Goal: Information Seeking & Learning: Learn about a topic

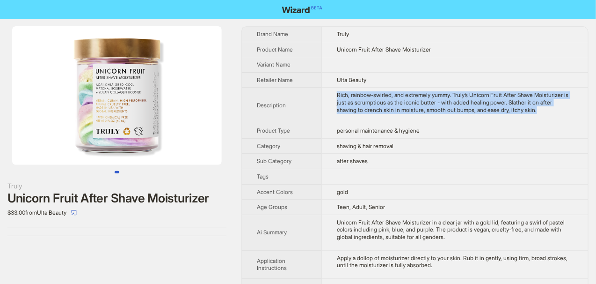
drag, startPoint x: 330, startPoint y: 91, endPoint x: 557, endPoint y: 117, distance: 228.5
click at [557, 117] on td "Rich, rainbow-swirled, and extremely yummy. Truly’s Unicorn Fruit After Shave M…" at bounding box center [455, 106] width 267 height 36
copy div "Rich, rainbow-swirled, and extremely yummy. Truly’s Unicorn Fruit After Shave M…"
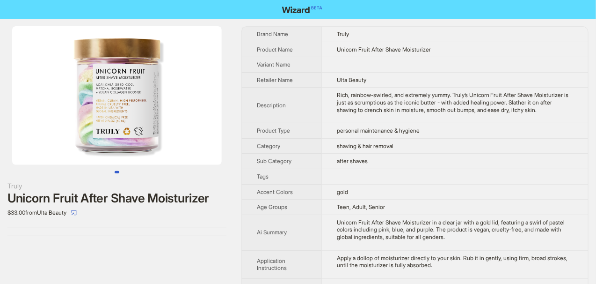
click at [508, 60] on td at bounding box center [455, 64] width 267 height 15
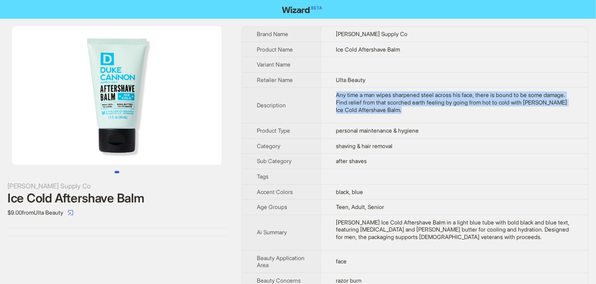
drag, startPoint x: 330, startPoint y: 92, endPoint x: 403, endPoint y: 117, distance: 76.2
click at [403, 117] on td "Any time a man wipes sharpened steel across his face, there is bound to be some…" at bounding box center [454, 106] width 267 height 36
copy div "Any time a man wipes sharpened steel across his face, there is bound to be some…"
click at [403, 115] on td "Any time a man wipes sharpened steel across his face, there is bound to be some…" at bounding box center [454, 106] width 267 height 36
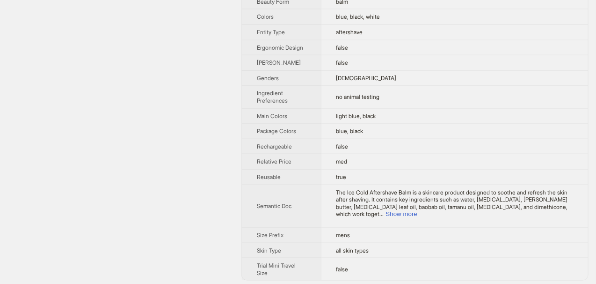
scroll to position [315, 0]
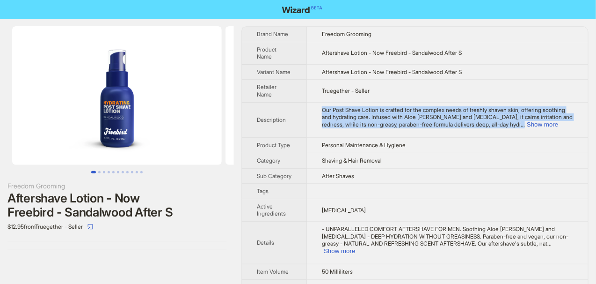
drag, startPoint x: 322, startPoint y: 106, endPoint x: 562, endPoint y: 134, distance: 241.7
click at [562, 134] on td "Our Post Shave Lotion is crafted for the complex needs of freshly shaven skin, …" at bounding box center [447, 120] width 281 height 36
click at [558, 125] on button "Show more" at bounding box center [542, 124] width 31 height 7
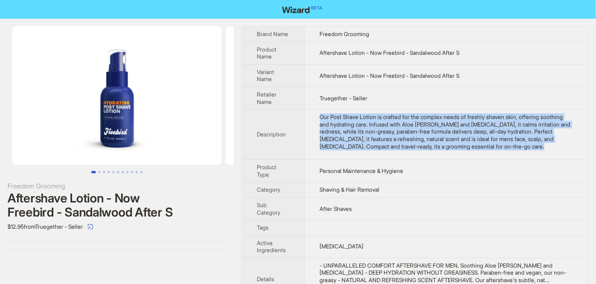
copy div "Our Post Shave Lotion is crafted for the complex needs of freshly shaven skin, …"
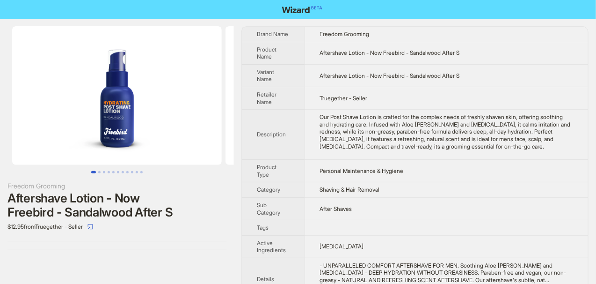
click at [481, 93] on td "Truegether - Seller" at bounding box center [447, 98] width 284 height 22
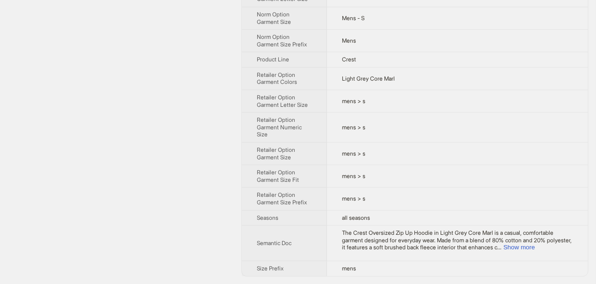
scroll to position [703, 0]
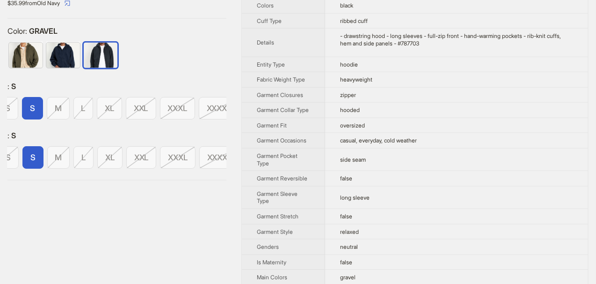
scroll to position [223, 0]
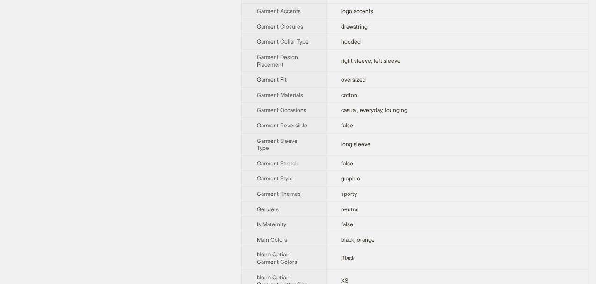
scroll to position [234, 0]
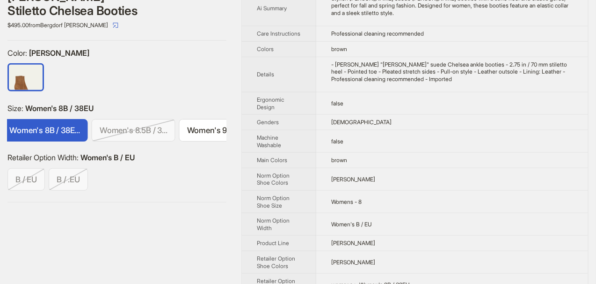
scroll to position [281, 0]
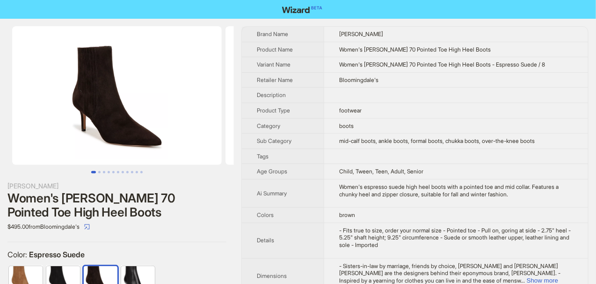
scroll to position [140, 0]
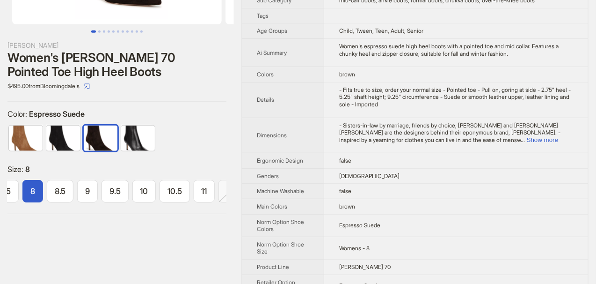
click at [144, 145] on img at bounding box center [138, 137] width 34 height 25
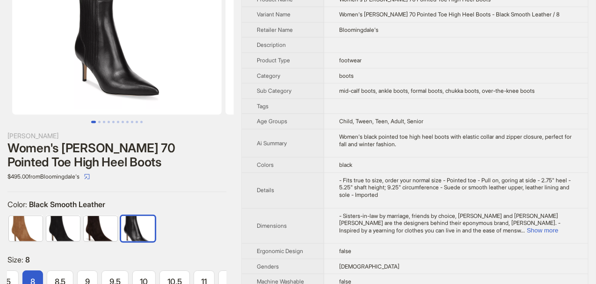
scroll to position [94, 0]
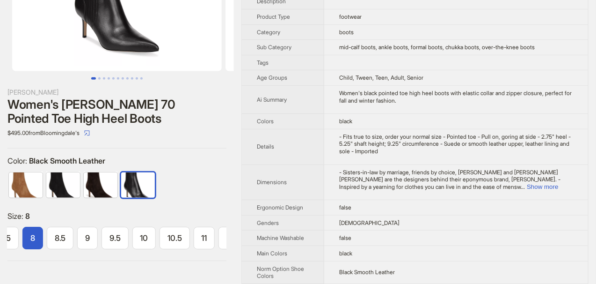
click at [102, 182] on img at bounding box center [101, 184] width 34 height 25
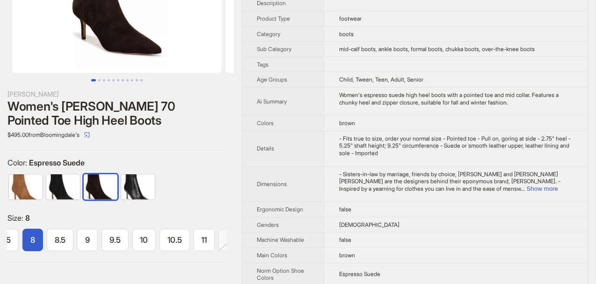
scroll to position [94, 0]
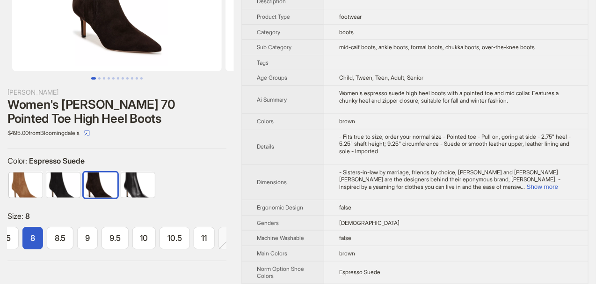
click at [58, 180] on img at bounding box center [63, 184] width 34 height 25
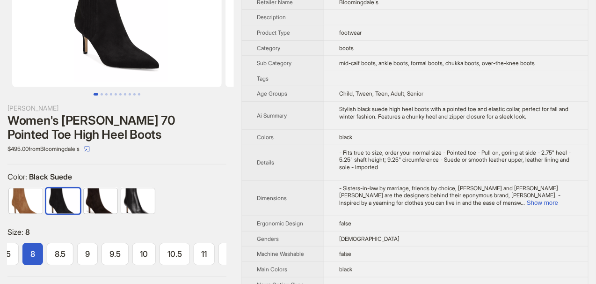
scroll to position [94, 0]
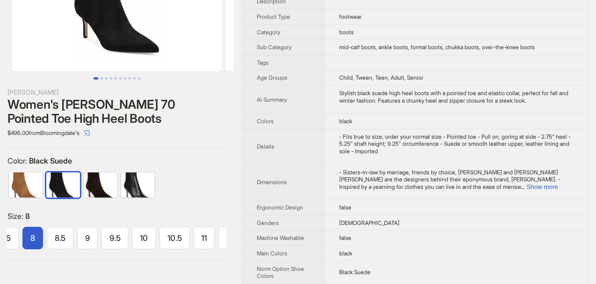
click at [26, 196] on img at bounding box center [26, 184] width 34 height 25
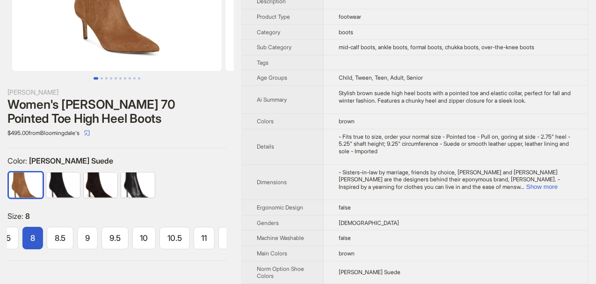
scroll to position [140, 0]
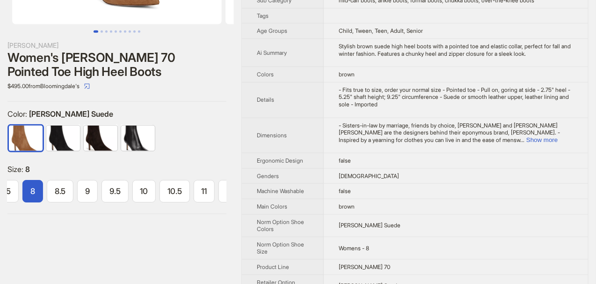
click at [104, 141] on img at bounding box center [101, 137] width 34 height 25
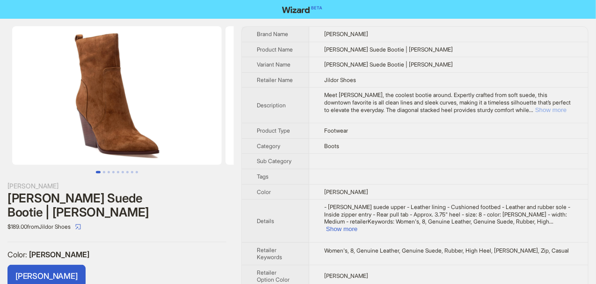
click at [552, 110] on button "Show more" at bounding box center [550, 109] width 31 height 7
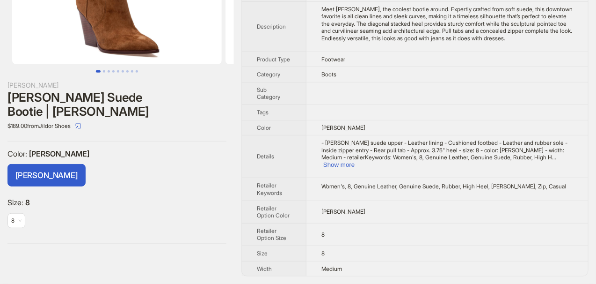
scroll to position [105, 0]
click at [355, 166] on button "Show more" at bounding box center [338, 164] width 31 height 7
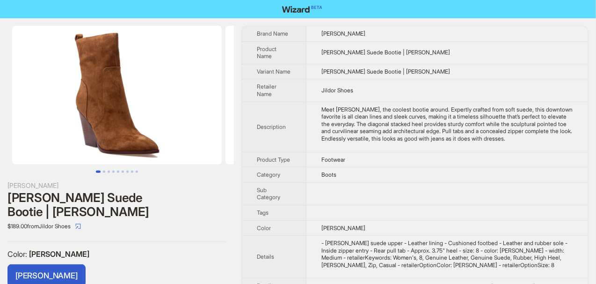
scroll to position [0, 0]
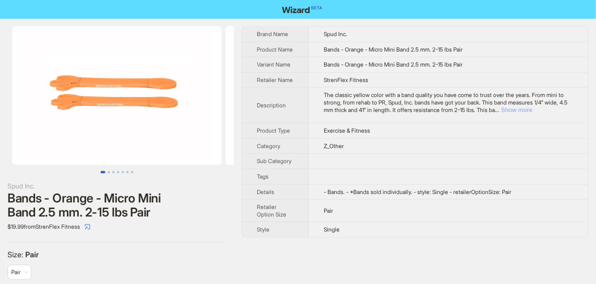
click at [533, 113] on button "Show more" at bounding box center [516, 109] width 31 height 7
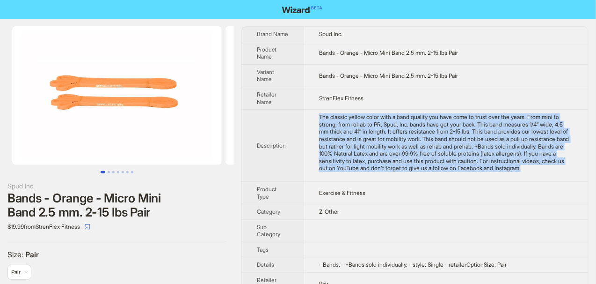
drag, startPoint x: 320, startPoint y: 115, endPoint x: 367, endPoint y: 176, distance: 76.8
click at [367, 172] on div "The classic yellow color with a band quality you have come to trust over the ye…" at bounding box center [446, 142] width 254 height 59
copy div "The classic yellow color with a band quality you have come to trust over the ye…"
click at [365, 172] on div "The classic yellow color with a band quality you have come to trust over the ye…" at bounding box center [446, 142] width 254 height 59
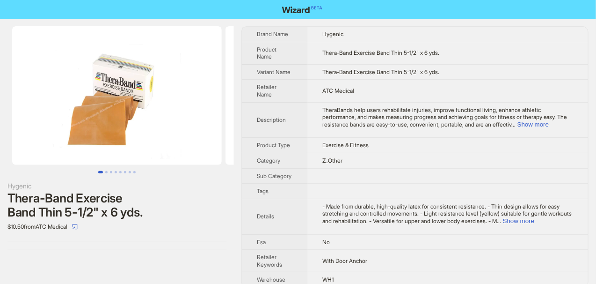
scroll to position [16, 0]
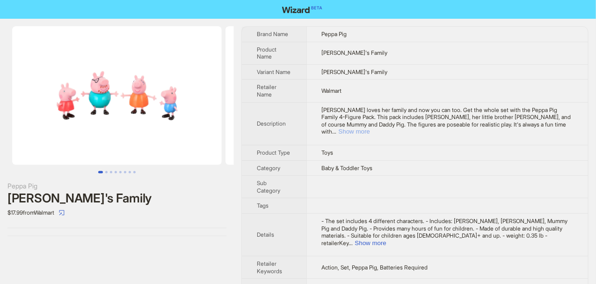
click at [370, 128] on button "Show more" at bounding box center [354, 131] width 31 height 7
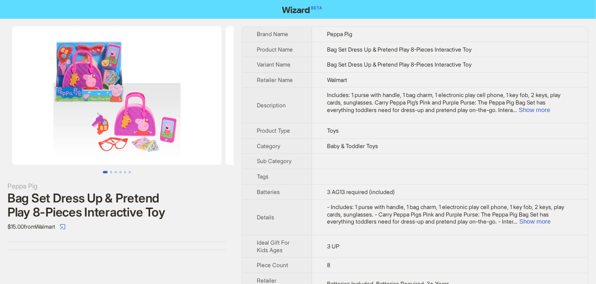
scroll to position [16, 0]
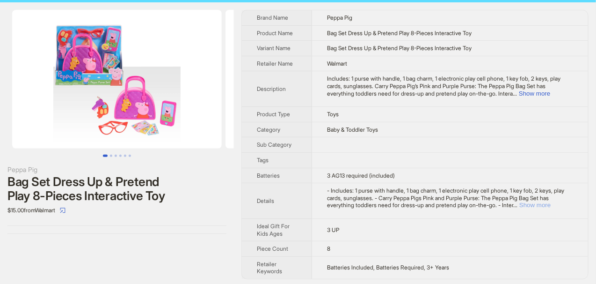
click at [551, 203] on button "Show more" at bounding box center [535, 204] width 31 height 7
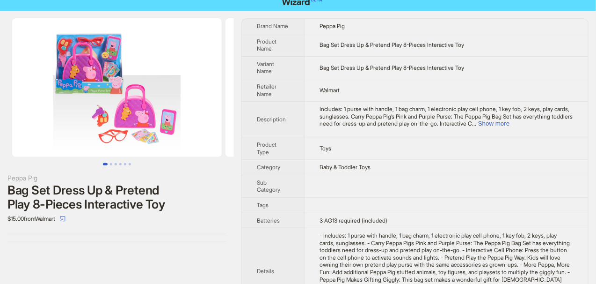
scroll to position [0, 0]
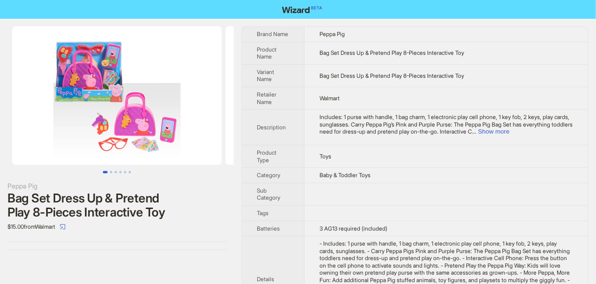
click at [382, 92] on td "Walmart" at bounding box center [447, 98] width 284 height 22
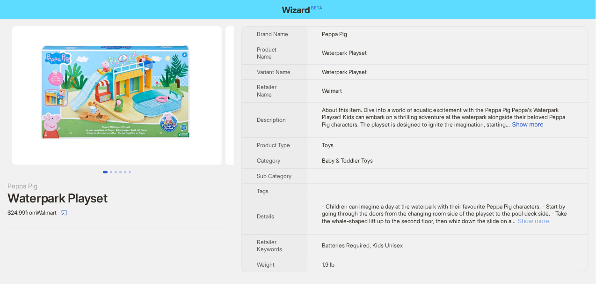
click at [550, 224] on button "Show more" at bounding box center [533, 220] width 31 height 7
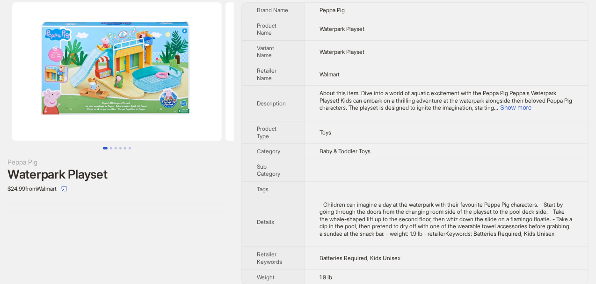
scroll to position [37, 0]
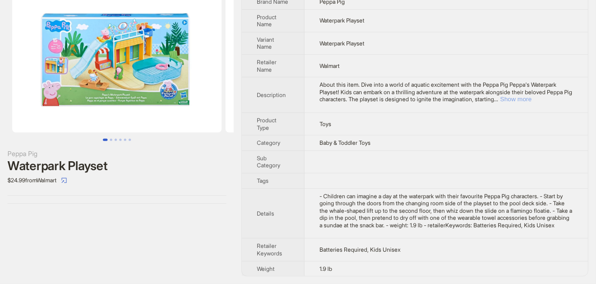
click at [532, 95] on button "Show more" at bounding box center [515, 98] width 31 height 7
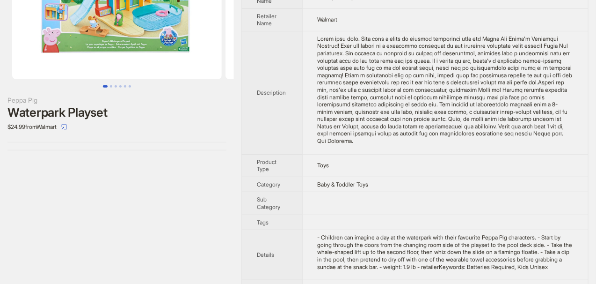
scroll to position [132, 0]
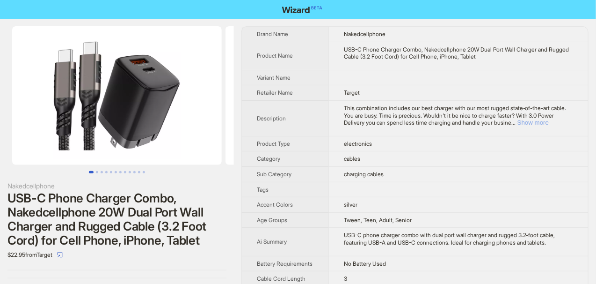
click at [549, 120] on button "Show more" at bounding box center [533, 122] width 31 height 7
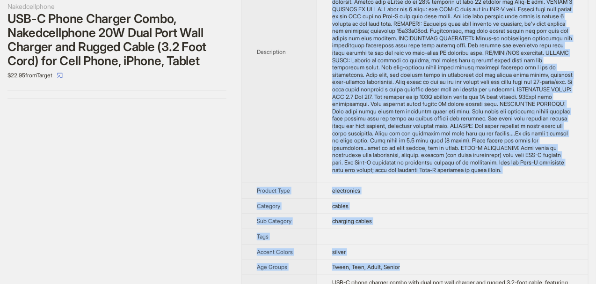
scroll to position [228, 0]
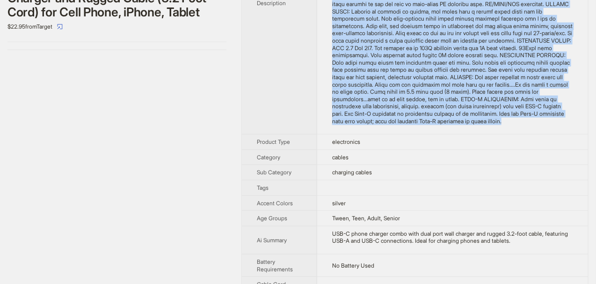
drag, startPoint x: 323, startPoint y: 60, endPoint x: 445, endPoint y: 135, distance: 143.7
click at [445, 134] on td at bounding box center [452, 3] width 271 height 262
copy div "This combination includes our best charger with our most rugged state-of-the-ar…"
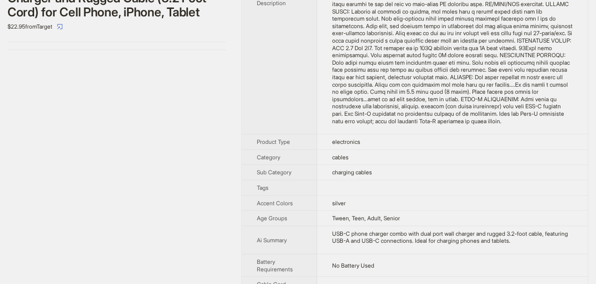
click at [279, 95] on th "Description" at bounding box center [279, 3] width 75 height 262
click at [319, 54] on td at bounding box center [452, 3] width 271 height 262
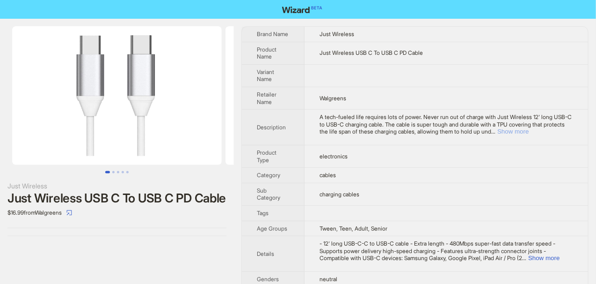
click at [529, 133] on button "Show more" at bounding box center [513, 131] width 31 height 7
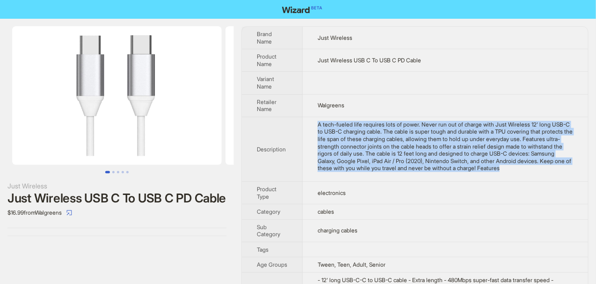
drag, startPoint x: 318, startPoint y: 120, endPoint x: 354, endPoint y: 185, distance: 74.4
click at [354, 181] on td "A tech-fueled life requires lots of power. Never run out of charge with Just Wi…" at bounding box center [446, 149] width 286 height 65
copy div "A tech-fueled life requires lots of power. Never run out of charge with Just Wi…"
click at [357, 181] on td "A tech-fueled life requires lots of power. Never run out of charge with Just Wi…" at bounding box center [446, 149] width 286 height 65
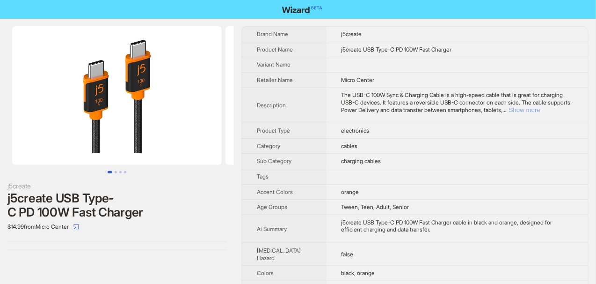
click at [541, 109] on button "Show more" at bounding box center [524, 109] width 31 height 7
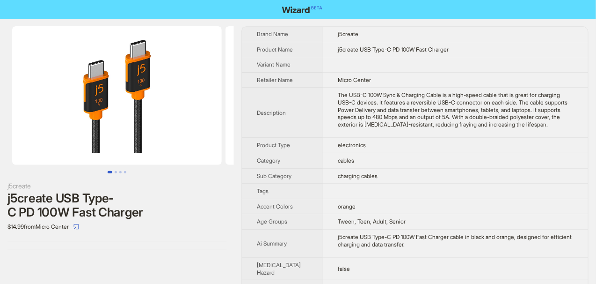
scroll to position [47, 0]
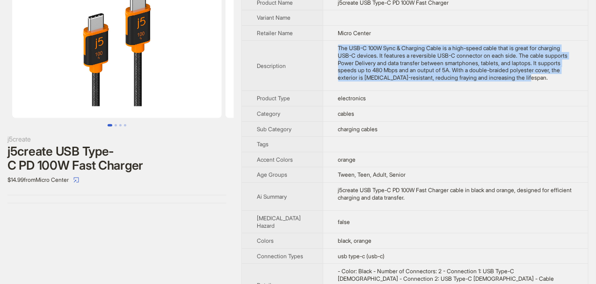
drag, startPoint x: 332, startPoint y: 43, endPoint x: 535, endPoint y: 82, distance: 206.5
click at [535, 82] on td "The USB-C 100W Sync & Charging Cable is a high-speed cable that is great for ch…" at bounding box center [455, 66] width 265 height 50
copy div "The USB-C 100W Sync & Charging Cable is a high-speed cable that is great for ch…"
click at [535, 82] on td "The USB-C 100W Sync & Charging Cable is a high-speed cable that is great for ch…" at bounding box center [455, 66] width 265 height 50
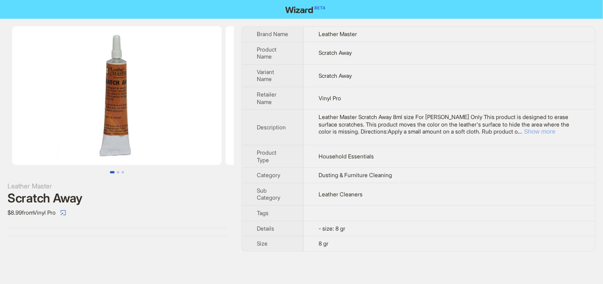
click at [554, 129] on button "Show more" at bounding box center [539, 131] width 31 height 7
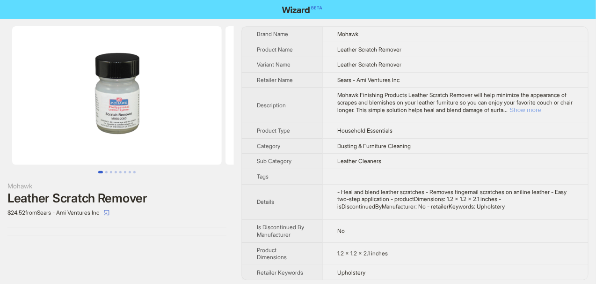
click at [542, 110] on button "Show more" at bounding box center [525, 109] width 31 height 7
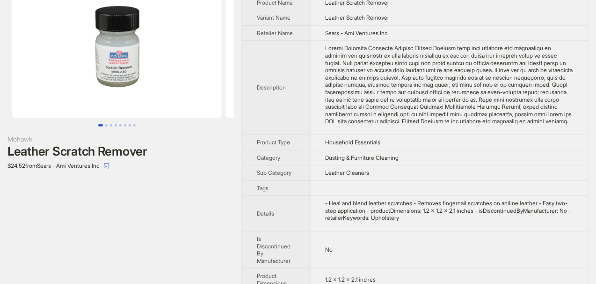
scroll to position [89, 0]
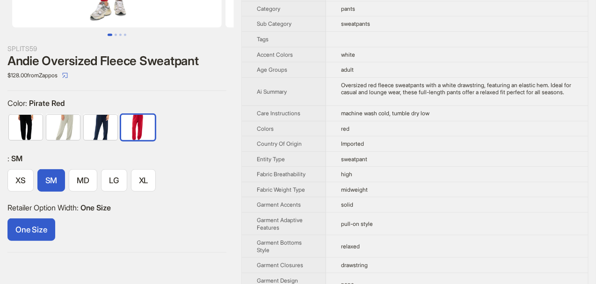
scroll to position [140, 0]
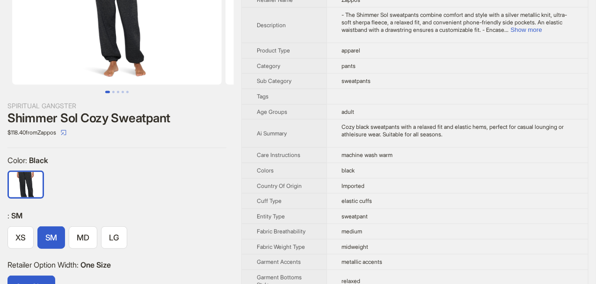
scroll to position [94, 0]
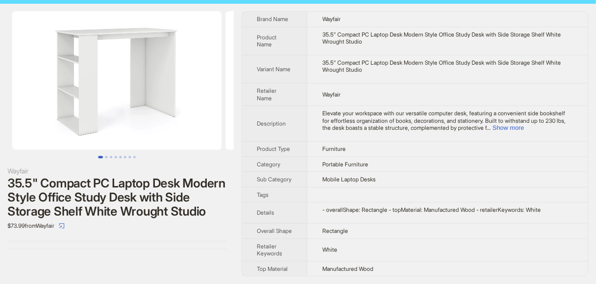
scroll to position [27, 0]
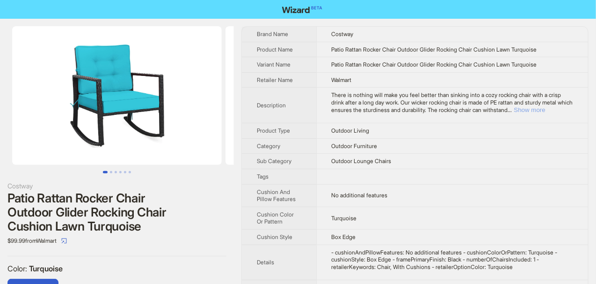
click at [514, 113] on button "Show more" at bounding box center [529, 109] width 31 height 7
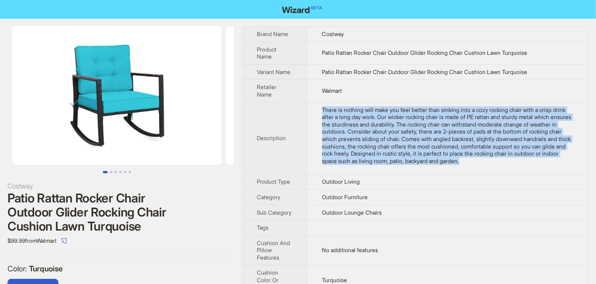
drag, startPoint x: 321, startPoint y: 106, endPoint x: 354, endPoint y: 168, distance: 70.6
click at [354, 168] on td "There is nothing will make you feel better than sinking into a cozy rocking cha…" at bounding box center [447, 138] width 281 height 72
copy div "There is nothing will make you feel better than sinking into a cozy rocking cha…"
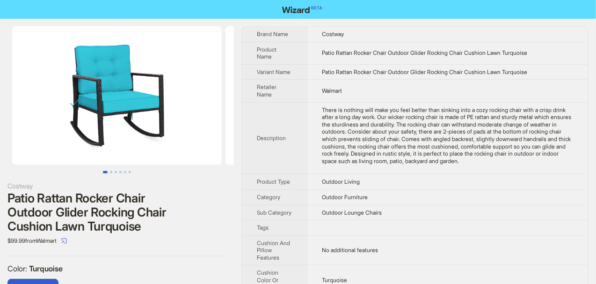
click at [239, 88] on div "Costway Patio Rattan Rocker Chair Outdoor Glider Rocking Chair Cushion Lawn Tur…" at bounding box center [298, 242] width 596 height 447
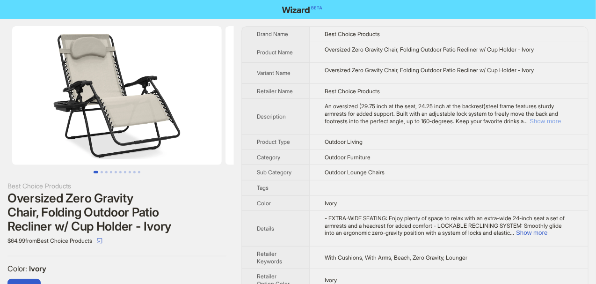
click at [553, 121] on button "Show more" at bounding box center [545, 120] width 31 height 7
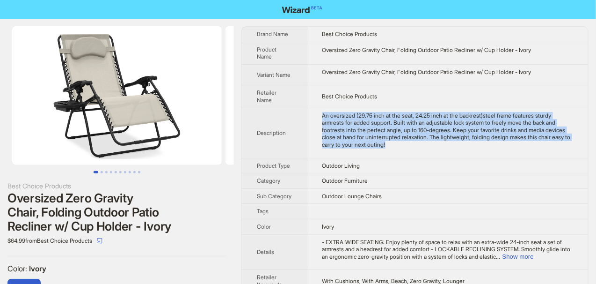
drag, startPoint x: 323, startPoint y: 110, endPoint x: 429, endPoint y: 150, distance: 112.9
click at [429, 150] on td "An oversized (29.75 inch at the seat, 24.25 inch at the backrest)steel frame fe…" at bounding box center [447, 133] width 281 height 50
copy div "An oversized (29.75 inch at the seat, 24.25 inch at the backrest)steel frame fe…"
click at [425, 150] on td "An oversized (29.75 inch at the seat, 24.25 inch at the backrest)steel frame fe…" at bounding box center [447, 133] width 281 height 50
click at [430, 150] on td "An oversized (29.75 inch at the seat, 24.25 inch at the backrest)steel frame fe…" at bounding box center [447, 133] width 281 height 50
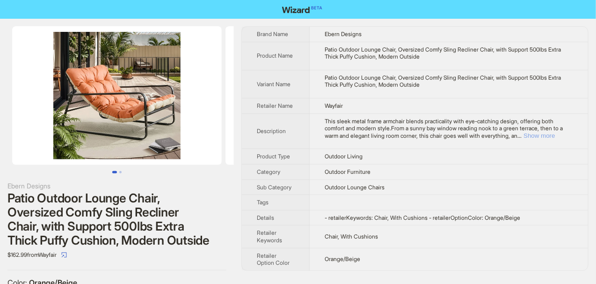
click at [555, 132] on button "Show more" at bounding box center [539, 135] width 31 height 7
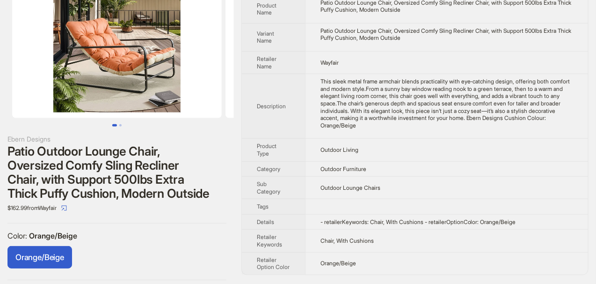
scroll to position [50, 0]
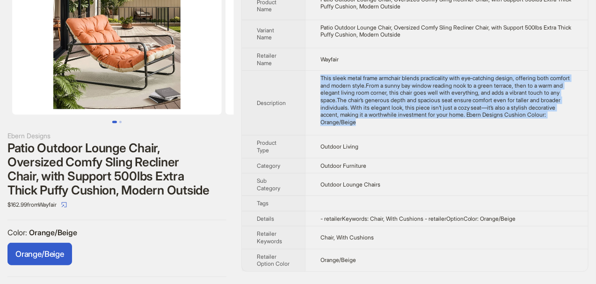
drag, startPoint x: 321, startPoint y: 73, endPoint x: 405, endPoint y: 125, distance: 99.0
click at [405, 125] on td "This sleek metal frame armchair blends practicality with eye-catching design, o…" at bounding box center [446, 103] width 283 height 65
copy div "This sleek metal frame armchair blends practicality with eye-catching design, o…"
click at [417, 127] on td "This sleek metal frame armchair blends practicality with eye-catching design, o…" at bounding box center [446, 103] width 283 height 65
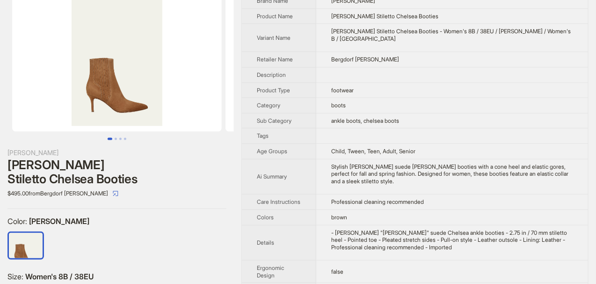
scroll to position [47, 0]
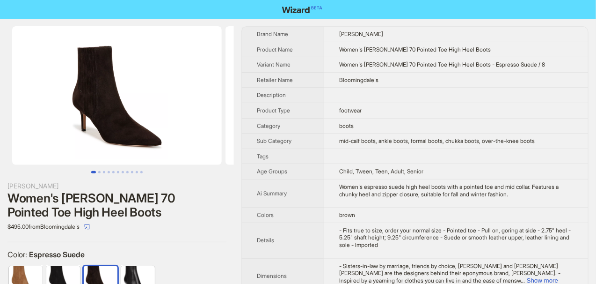
click at [150, 120] on img at bounding box center [117, 95] width 210 height 139
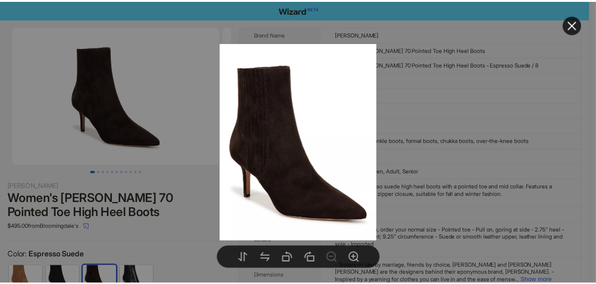
scroll to position [0, 148]
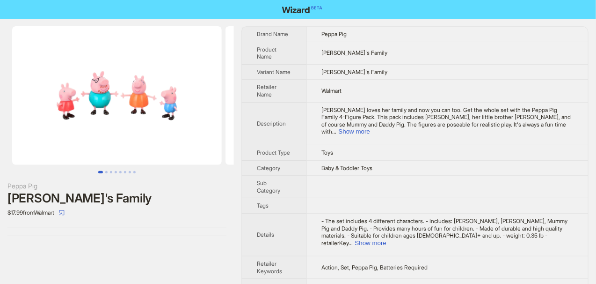
scroll to position [1, 0]
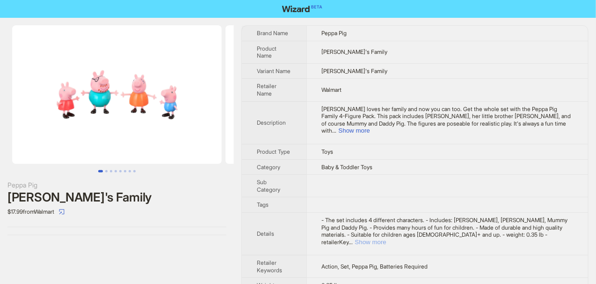
click at [387, 238] on button "Show more" at bounding box center [370, 241] width 31 height 7
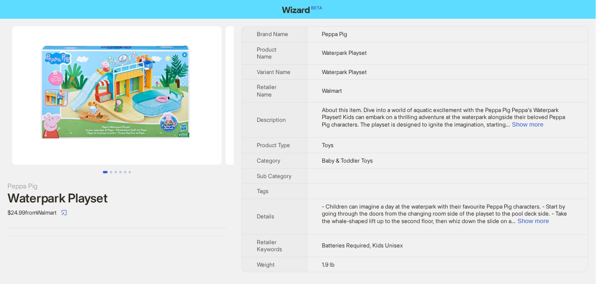
scroll to position [1, 0]
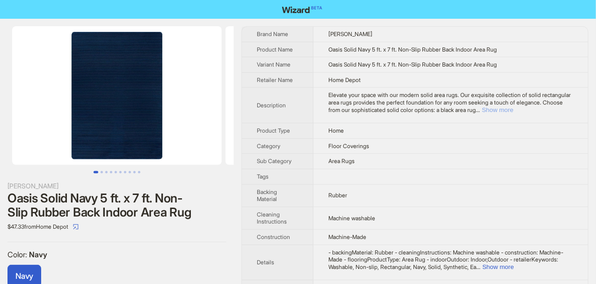
click at [513, 108] on button "Show more" at bounding box center [497, 109] width 31 height 7
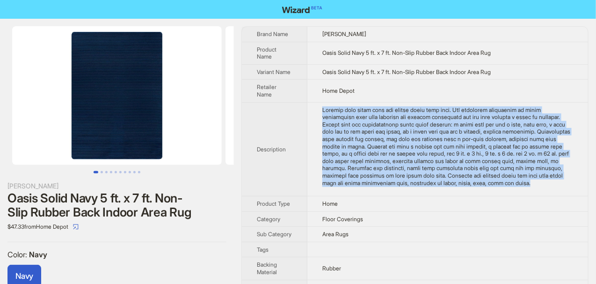
drag, startPoint x: 323, startPoint y: 106, endPoint x: 386, endPoint y: 196, distance: 109.5
click at [386, 196] on td at bounding box center [448, 149] width 281 height 94
copy div "Elevate your space with our modern solid area rugs. Our exquisite collection of…"
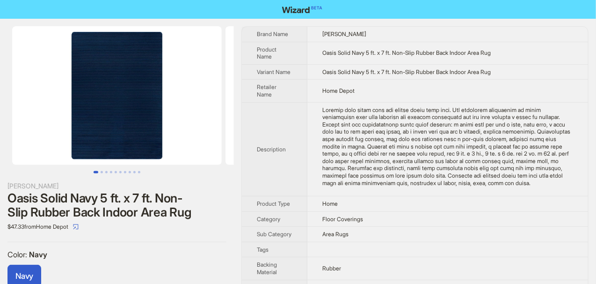
click at [288, 125] on th "Description" at bounding box center [275, 149] width 66 height 94
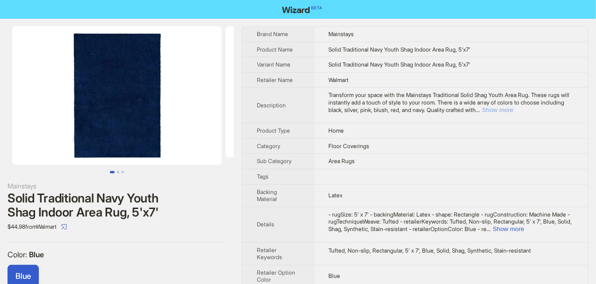
click at [514, 110] on button "Show more" at bounding box center [498, 109] width 31 height 7
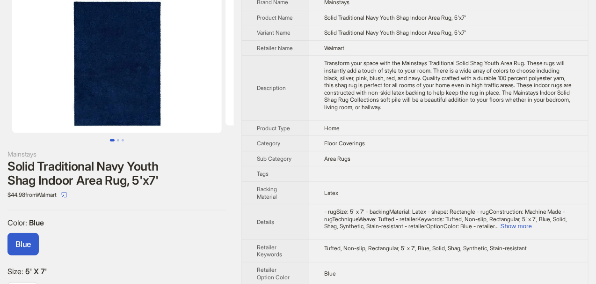
scroll to position [47, 0]
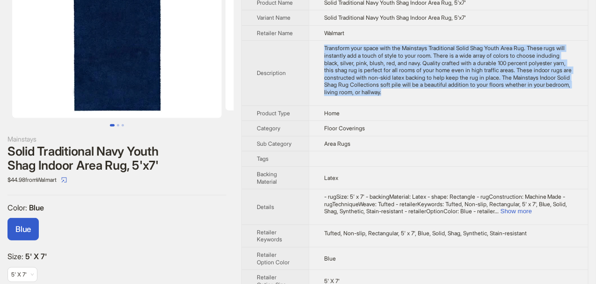
drag, startPoint x: 326, startPoint y: 51, endPoint x: 480, endPoint y: 99, distance: 161.1
click at [480, 95] on div "Transform your space with the Mainstays Traditional Solid Shag Youth Area Rug. …" at bounding box center [448, 69] width 249 height 51
copy div "Transform your space with the Mainstays Traditional Solid Shag Youth Area Rug. …"
click at [480, 95] on div "Transform your space with the Mainstays Traditional Solid Shag Youth Area Rug. …" at bounding box center [448, 69] width 249 height 51
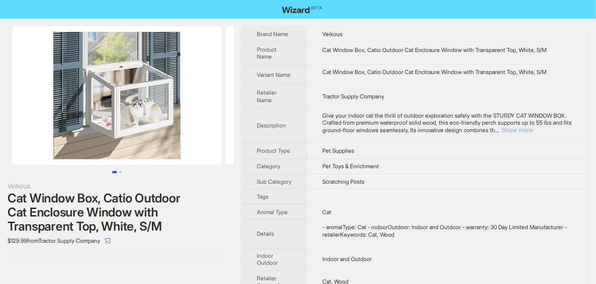
click at [533, 127] on button "Show more" at bounding box center [517, 129] width 31 height 7
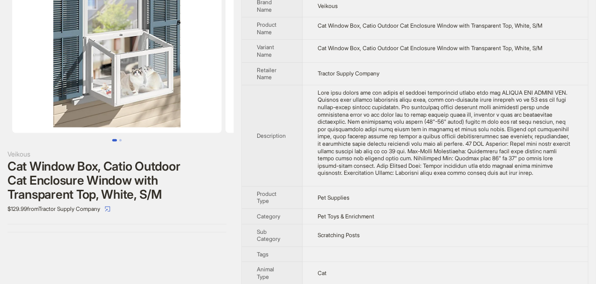
scroll to position [47, 0]
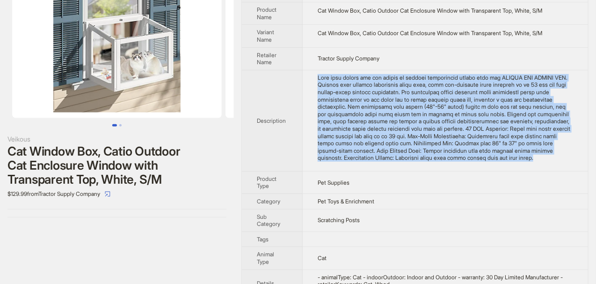
drag, startPoint x: 315, startPoint y: 72, endPoint x: 383, endPoint y: 165, distance: 115.2
click at [383, 165] on td at bounding box center [446, 120] width 286 height 101
copy div "Give your indoor cat the thrill of outdoor exploration safely with the STURDY C…"
click at [385, 161] on div at bounding box center [446, 118] width 256 height 88
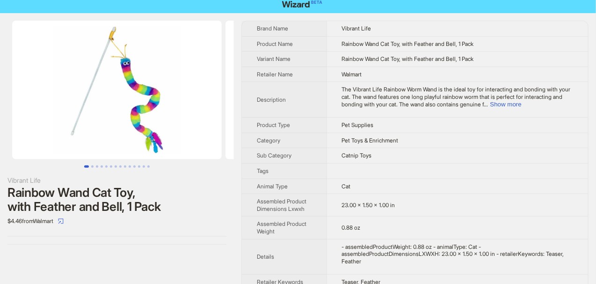
scroll to position [16, 0]
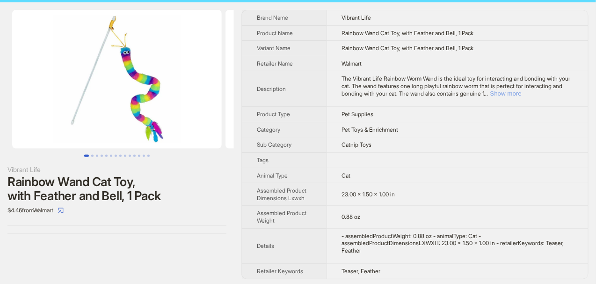
click at [522, 92] on button "Show more" at bounding box center [506, 93] width 31 height 7
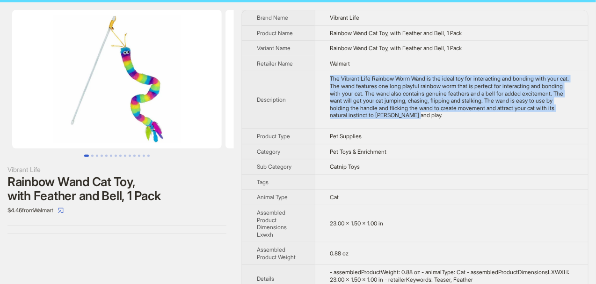
drag, startPoint x: 330, startPoint y: 72, endPoint x: 468, endPoint y: 113, distance: 144.1
click at [468, 113] on td "The Vibrant Life Rainbow Worm Wand is the ideal toy for interacting and bonding…" at bounding box center [451, 100] width 273 height 58
copy div "The Vibrant Life Rainbow Worm Wand is the ideal toy for interacting and bonding…"
click at [469, 114] on div "The Vibrant Life Rainbow Worm Wand is the ideal toy for interacting and bonding…" at bounding box center [451, 97] width 243 height 44
